Goal: Information Seeking & Learning: Understand process/instructions

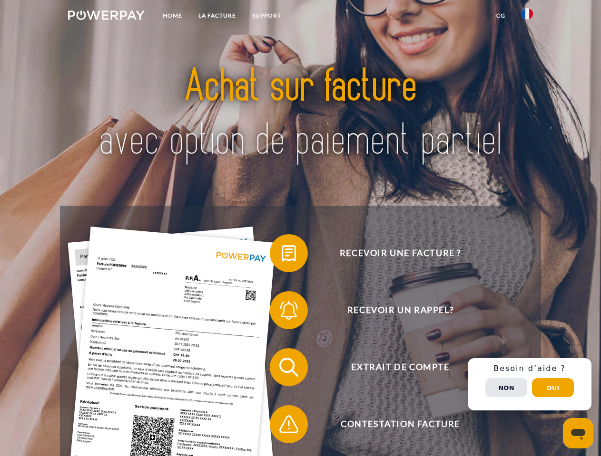
click at [106, 17] on img at bounding box center [106, 15] width 77 height 10
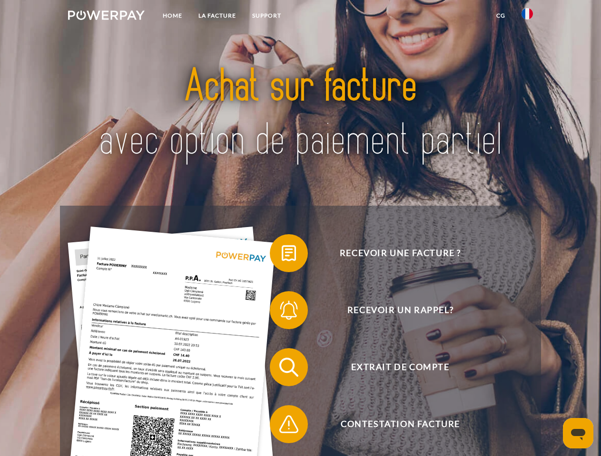
click at [527, 17] on img at bounding box center [526, 13] width 11 height 11
click at [500, 16] on link "CG" at bounding box center [500, 15] width 25 height 17
click at [281, 255] on span at bounding box center [275, 254] width 48 height 48
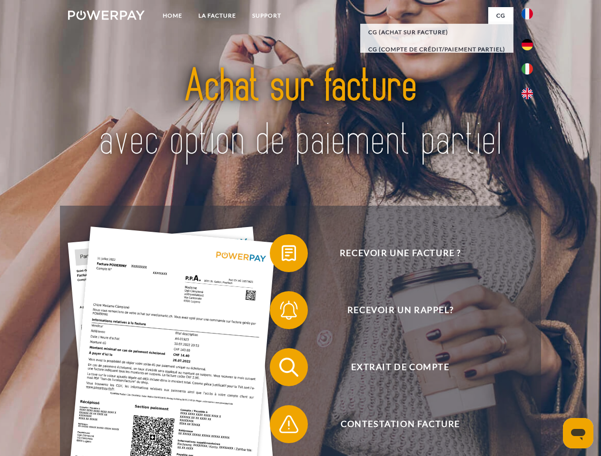
click at [281, 312] on span at bounding box center [275, 311] width 48 height 48
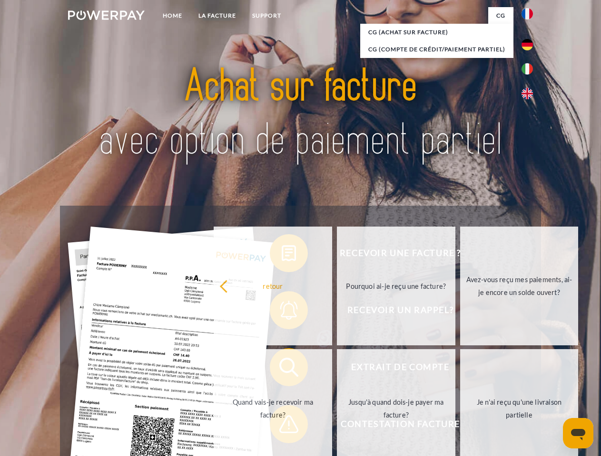
click at [337, 369] on link "Jusqu'à quand dois-je payer ma facture?" at bounding box center [396, 408] width 118 height 119
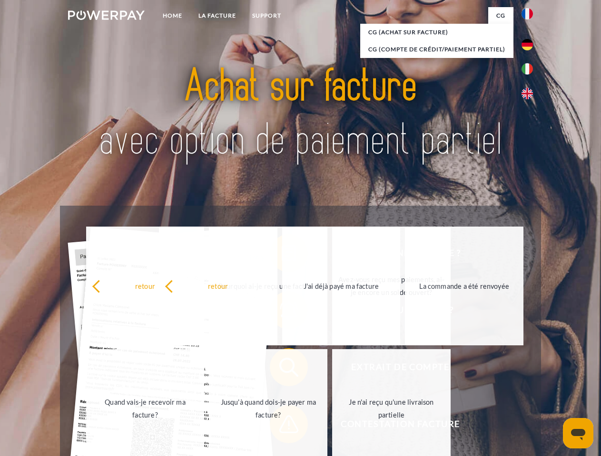
click at [281, 427] on span at bounding box center [275, 425] width 48 height 48
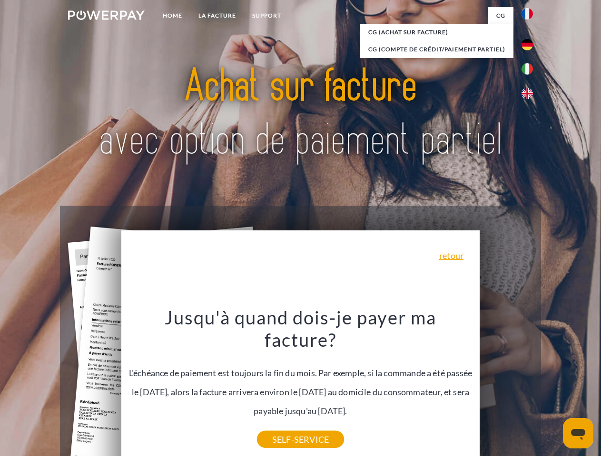
click at [529, 385] on div "Recevoir une facture ? Recevoir un rappel? Extrait de compte retour" at bounding box center [300, 396] width 480 height 380
click at [506, 387] on span "Extrait de compte" at bounding box center [399, 368] width 233 height 38
click at [553, 388] on header "Home LA FACTURE Support" at bounding box center [300, 328] width 601 height 657
